Goal: Information Seeking & Learning: Learn about a topic

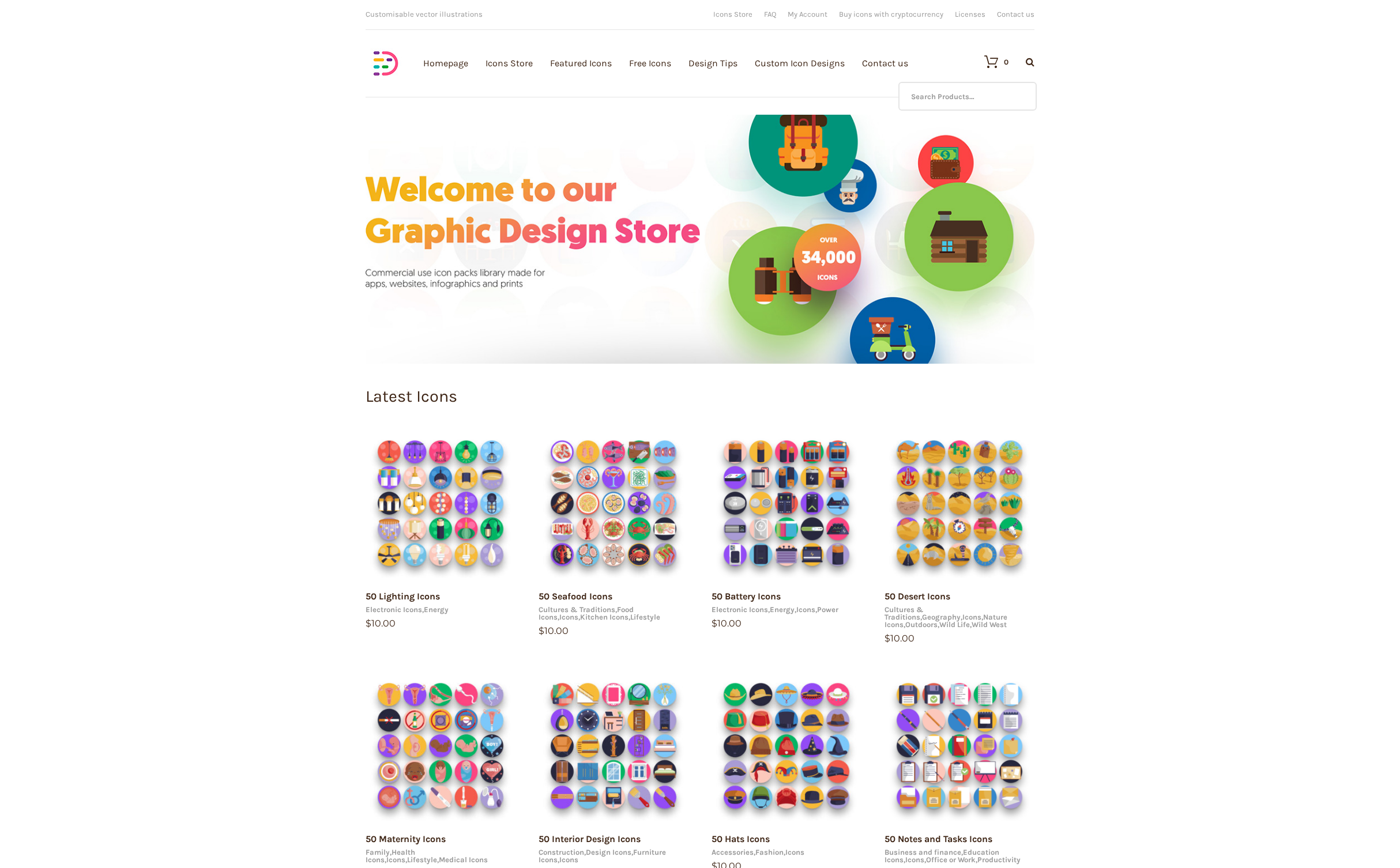
click at [1030, 58] on icon at bounding box center [1031, 62] width 9 height 9
click at [994, 95] on input "text" at bounding box center [967, 96] width 139 height 29
click at [984, 101] on input "sea food" at bounding box center [967, 96] width 139 height 29
type input "sea"
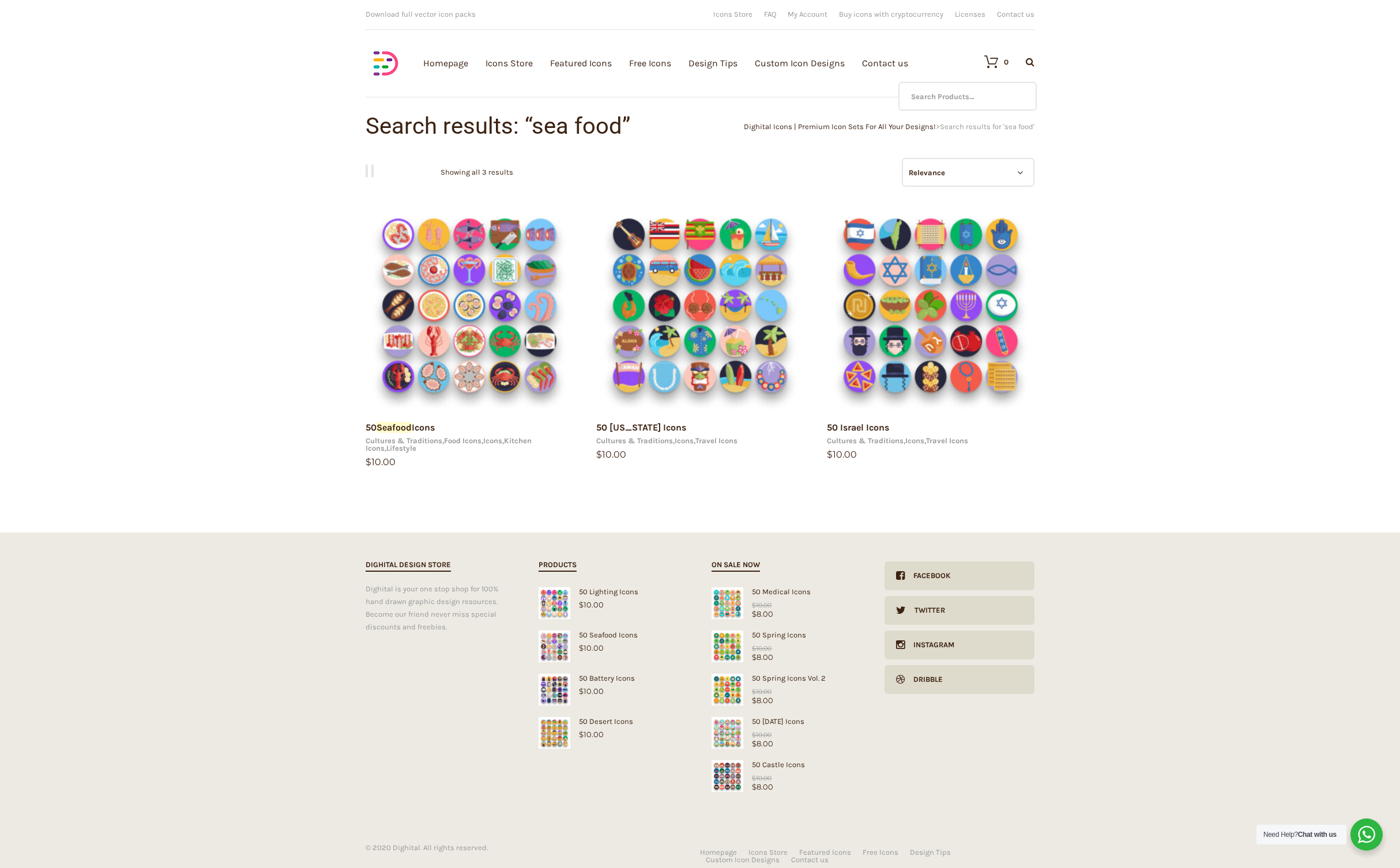
click at [1031, 61] on icon at bounding box center [1031, 62] width 9 height 9
click at [992, 92] on input "text" at bounding box center [967, 96] width 139 height 29
click at [1028, 60] on icon at bounding box center [1031, 62] width 9 height 9
click at [971, 97] on input "ocean." at bounding box center [967, 96] width 139 height 29
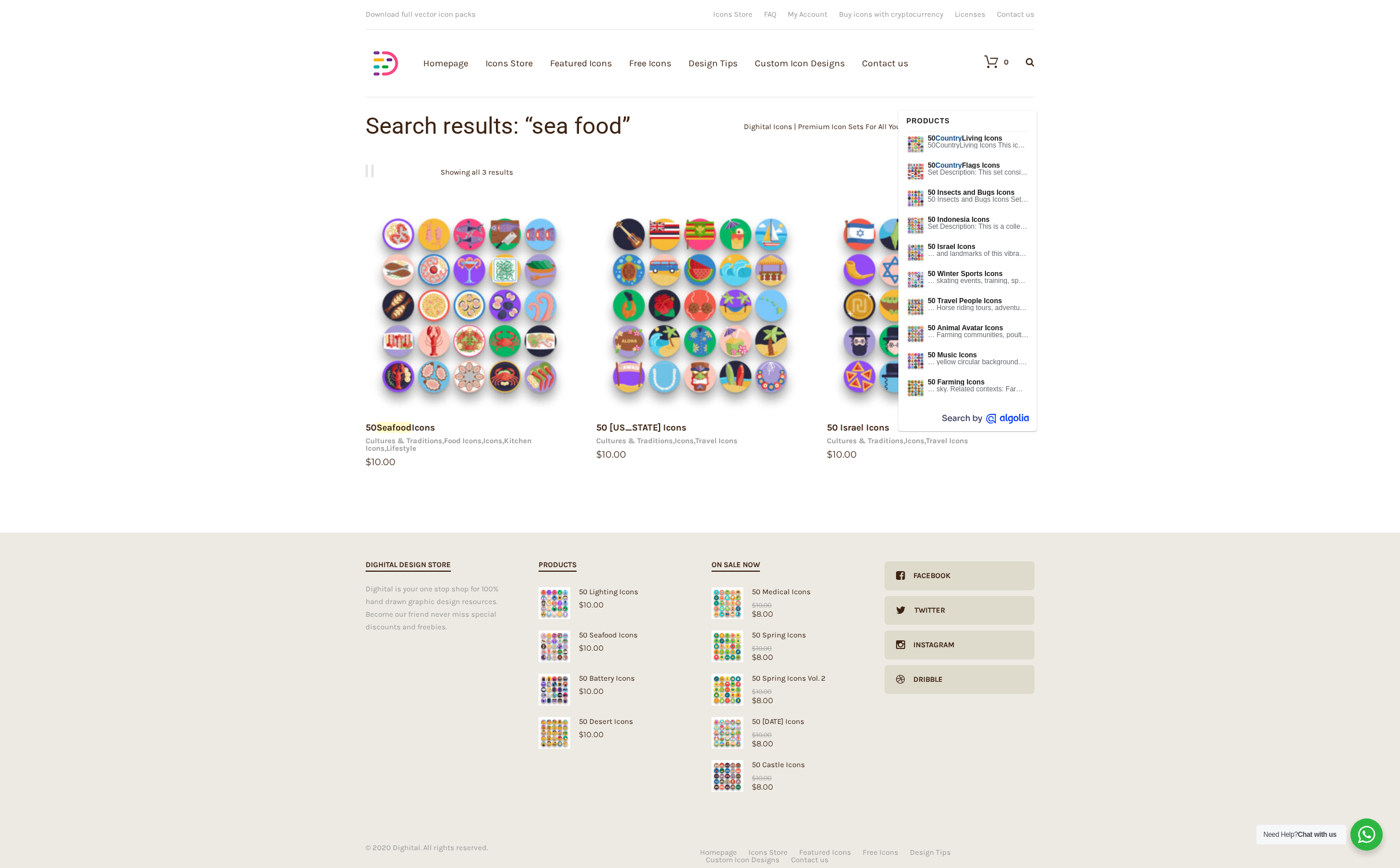
click at [1167, 146] on div "Homepage Icons Store Featured Icons Free Icons Design Tips Custom Icon Designs …" at bounding box center [700, 440] width 1400 height 881
click at [979, 93] on input "country" at bounding box center [967, 96] width 139 height 29
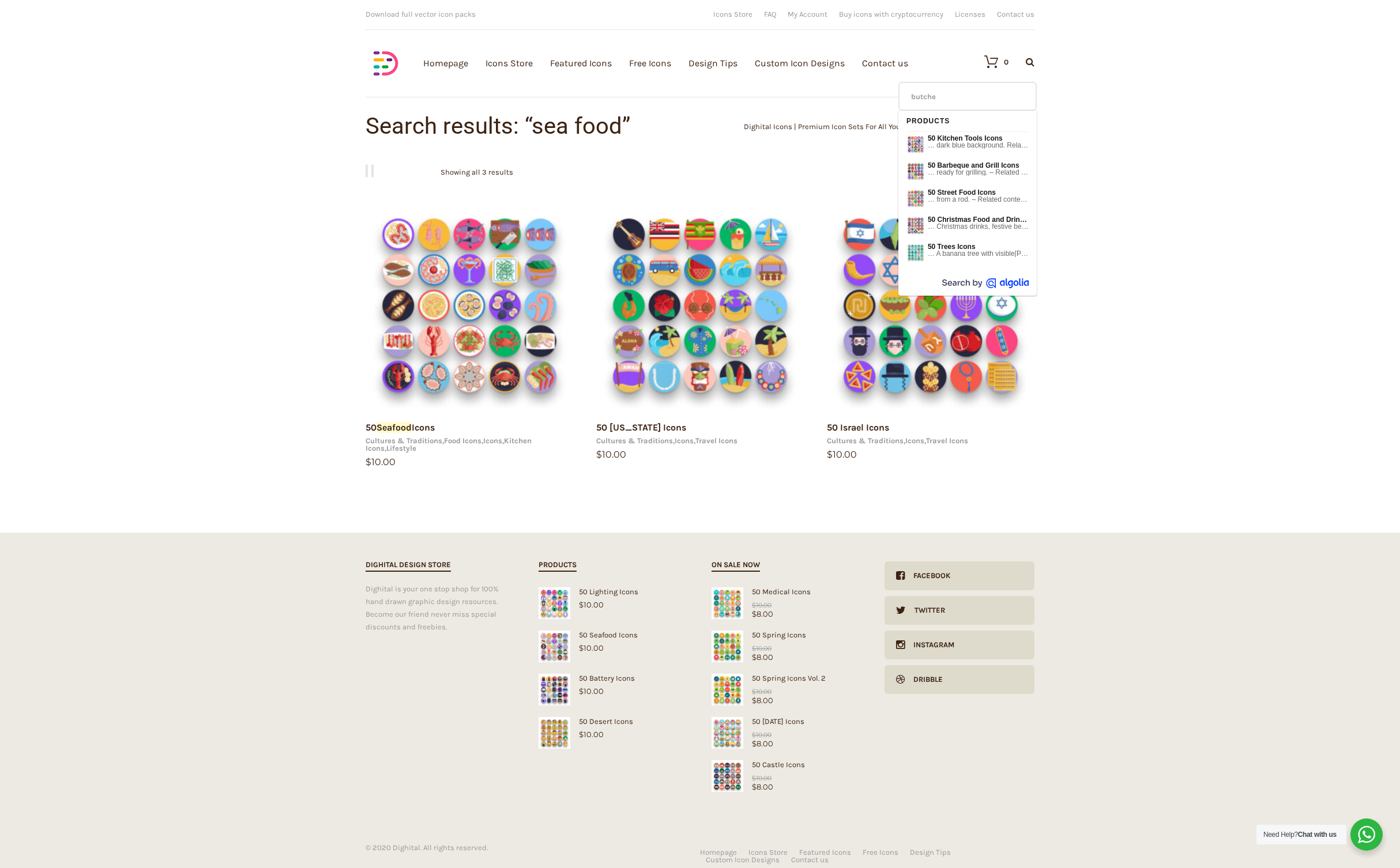
type input "butcher"
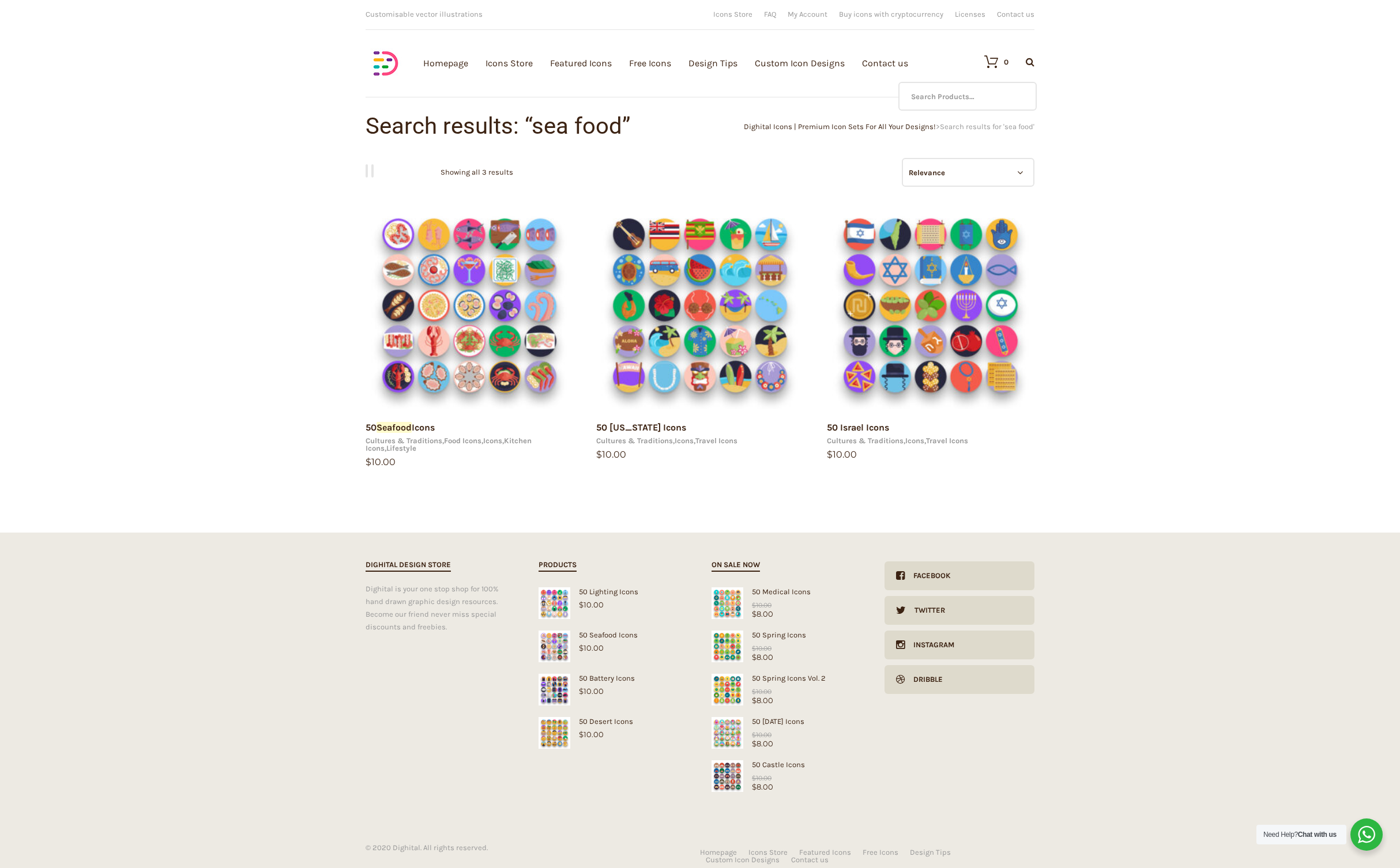
click at [1033, 57] on icon at bounding box center [1031, 62] width 9 height 9
click at [995, 80] on div "0 Search Products… No products in the cart." at bounding box center [1003, 62] width 62 height 40
click at [992, 86] on input "text" at bounding box center [967, 96] width 139 height 29
click at [971, 171] on select "Relevance Sort by popularity Sort by average rating Sort by latest Sort by pric…" at bounding box center [968, 172] width 132 height 29
click at [1028, 64] on icon at bounding box center [1031, 62] width 9 height 9
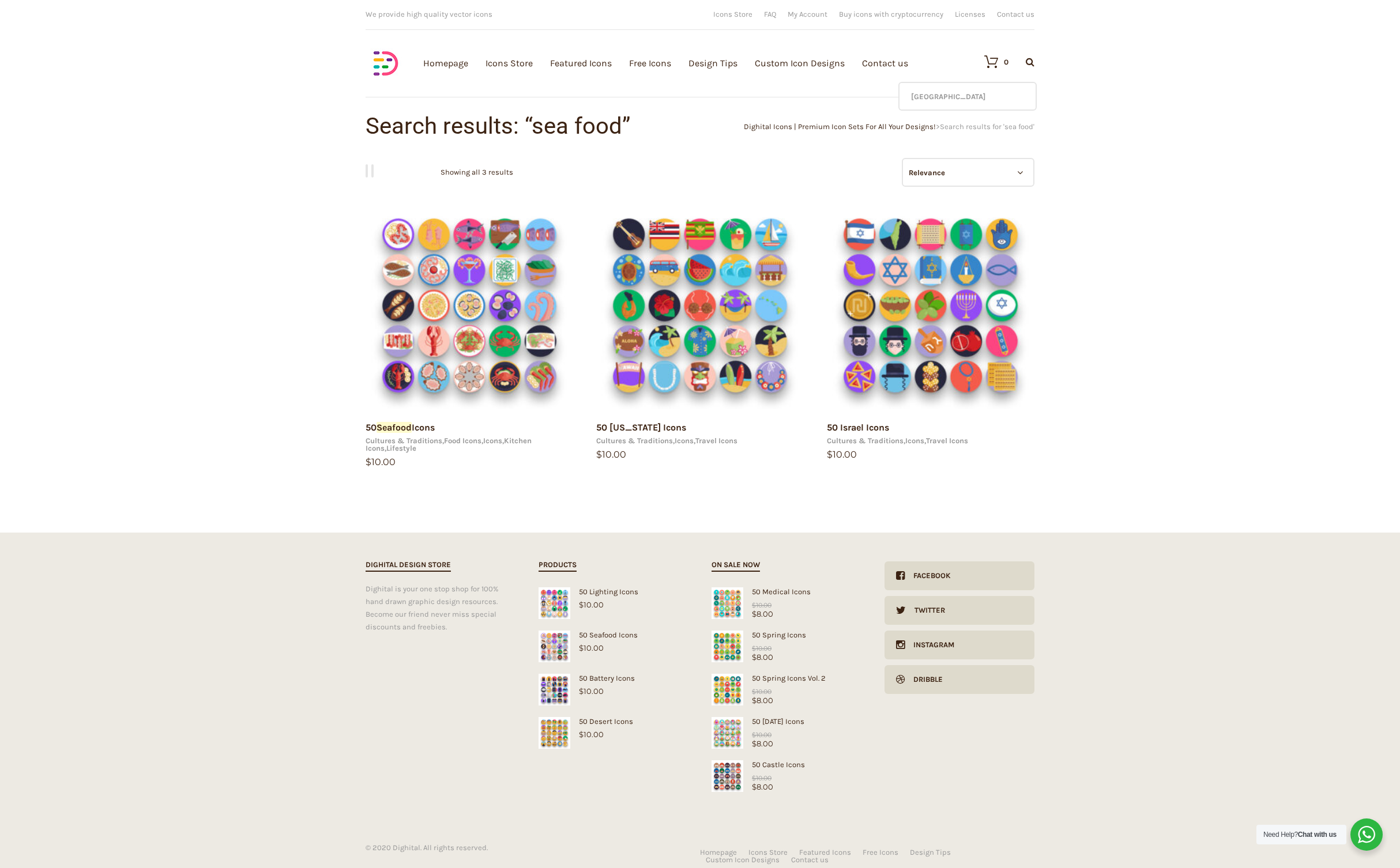
click at [979, 90] on input "argentina" at bounding box center [967, 96] width 139 height 29
type input "gym"
click at [388, 61] on img at bounding box center [386, 63] width 40 height 40
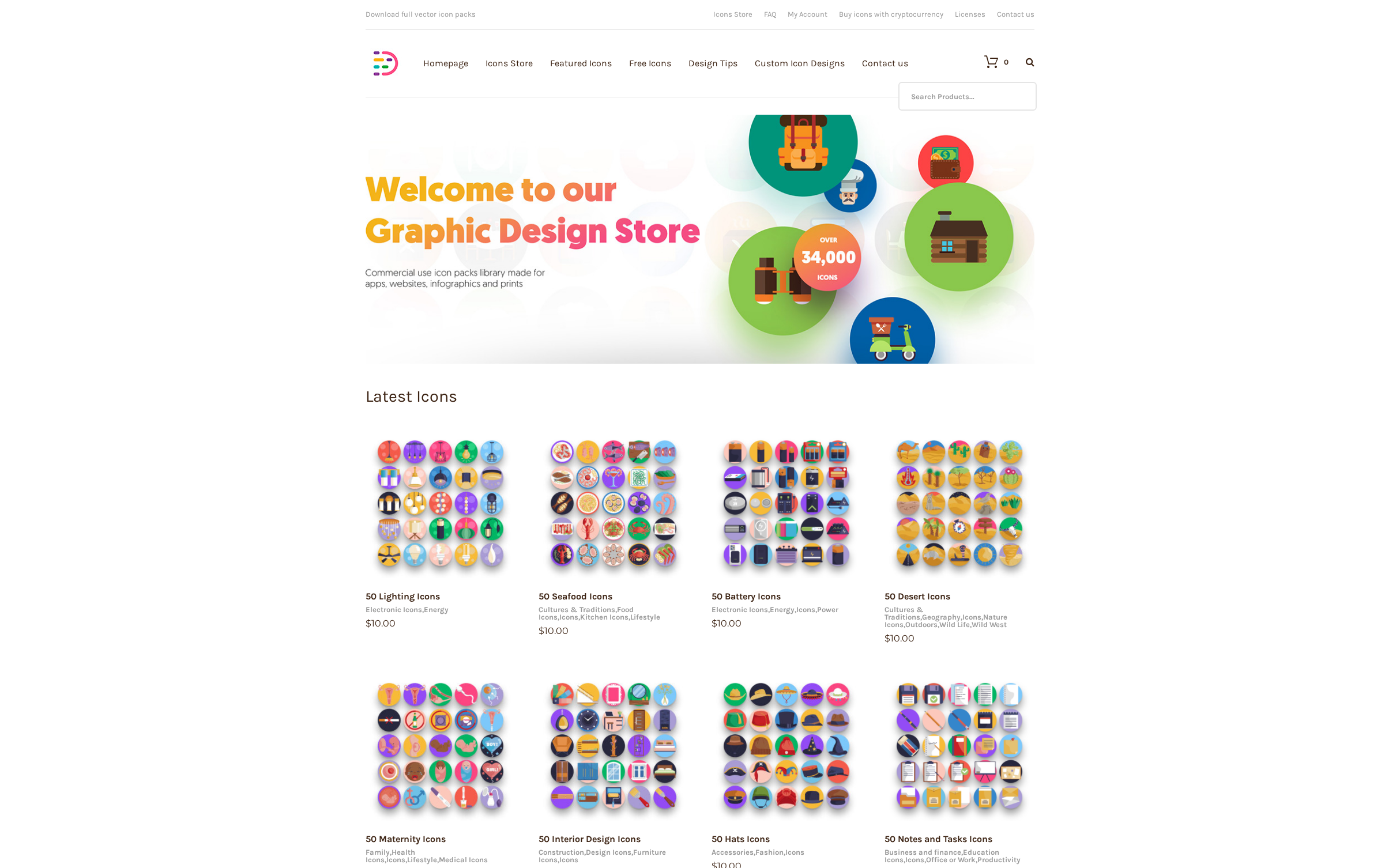
click at [1031, 65] on icon at bounding box center [1031, 62] width 9 height 9
click at [985, 93] on input "text" at bounding box center [967, 96] width 139 height 29
type input "gym"
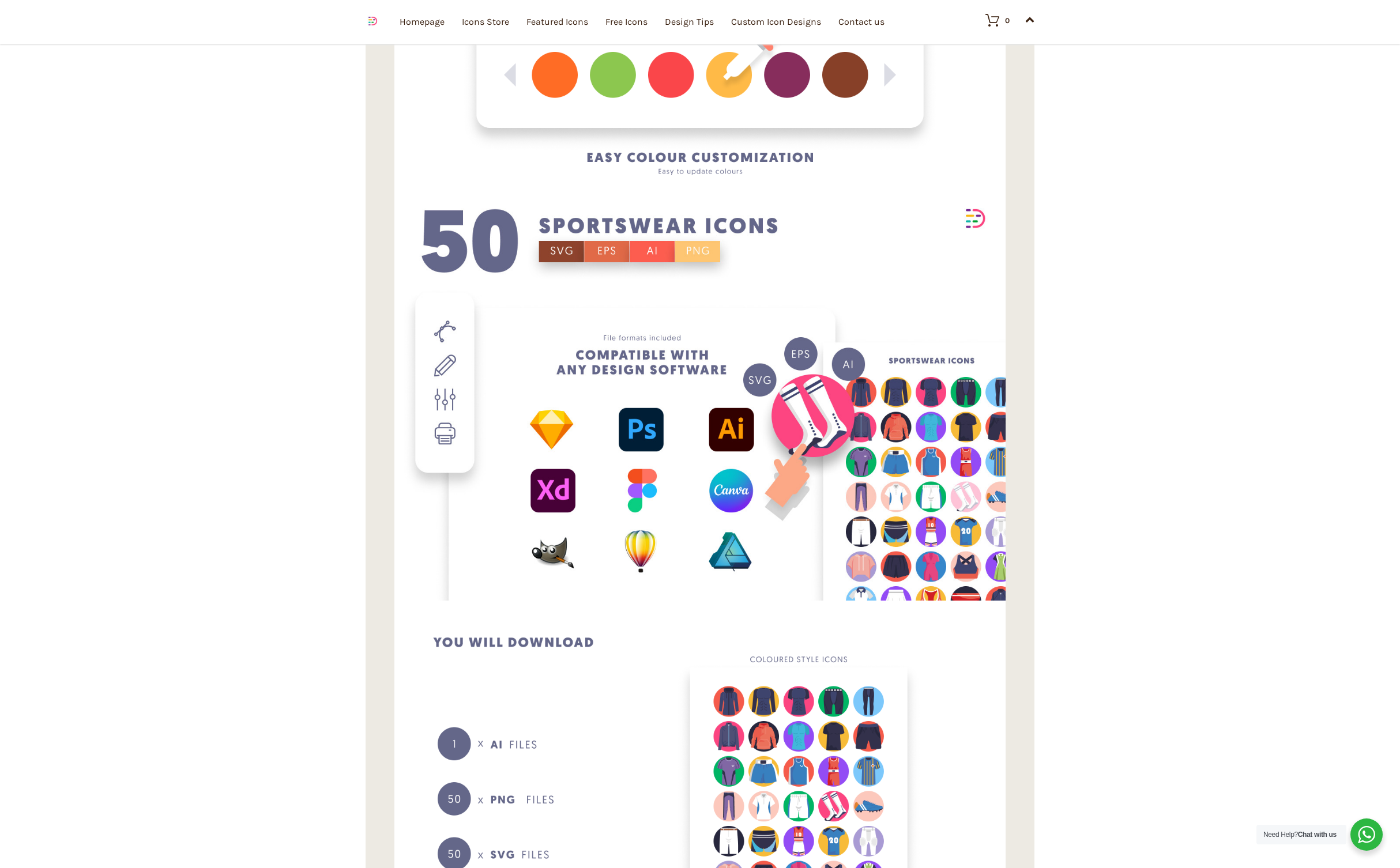
scroll to position [3255, 0]
